Goal: Check status: Check status

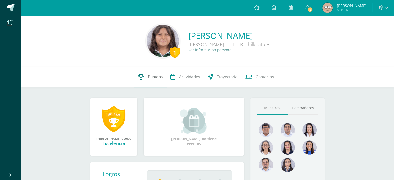
click at [145, 81] on link "Punteos" at bounding box center [150, 77] width 32 height 21
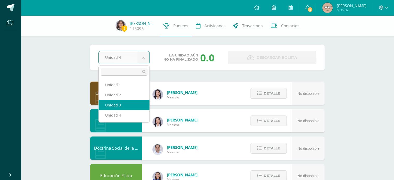
select select "Unidad 3"
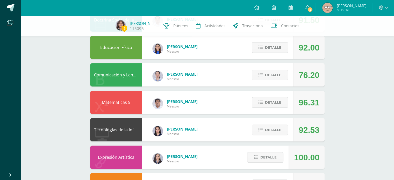
scroll to position [128, 0]
click at [273, 78] on span "Detalle" at bounding box center [273, 76] width 16 height 10
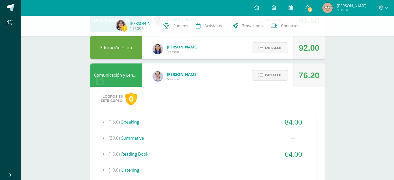
click at [273, 78] on span "Detalle" at bounding box center [273, 76] width 16 height 10
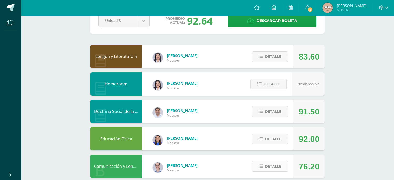
scroll to position [0, 0]
